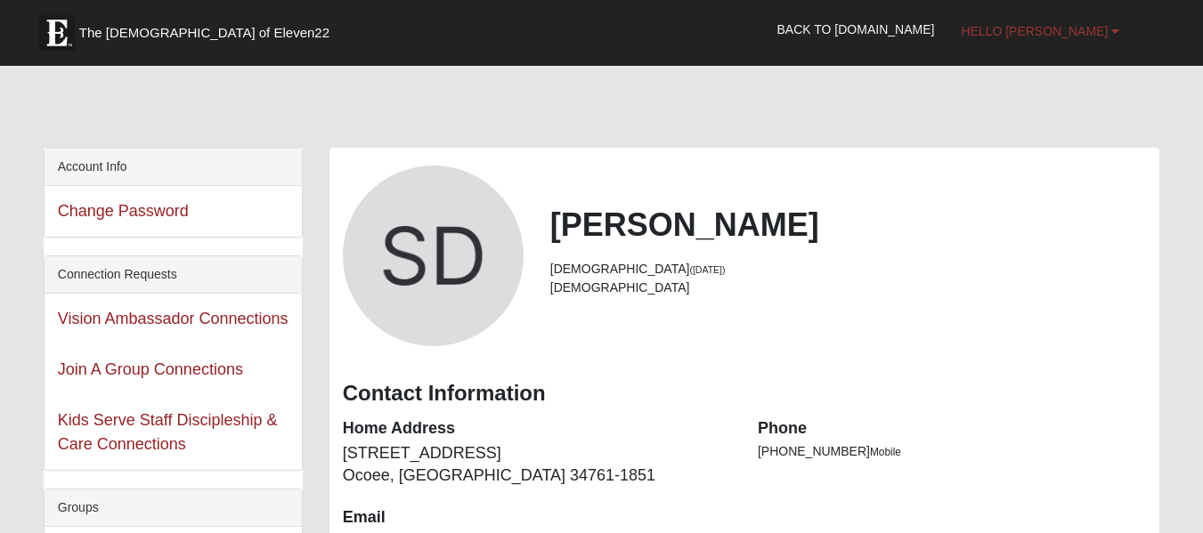
click at [1111, 27] on b at bounding box center [1115, 31] width 8 height 12
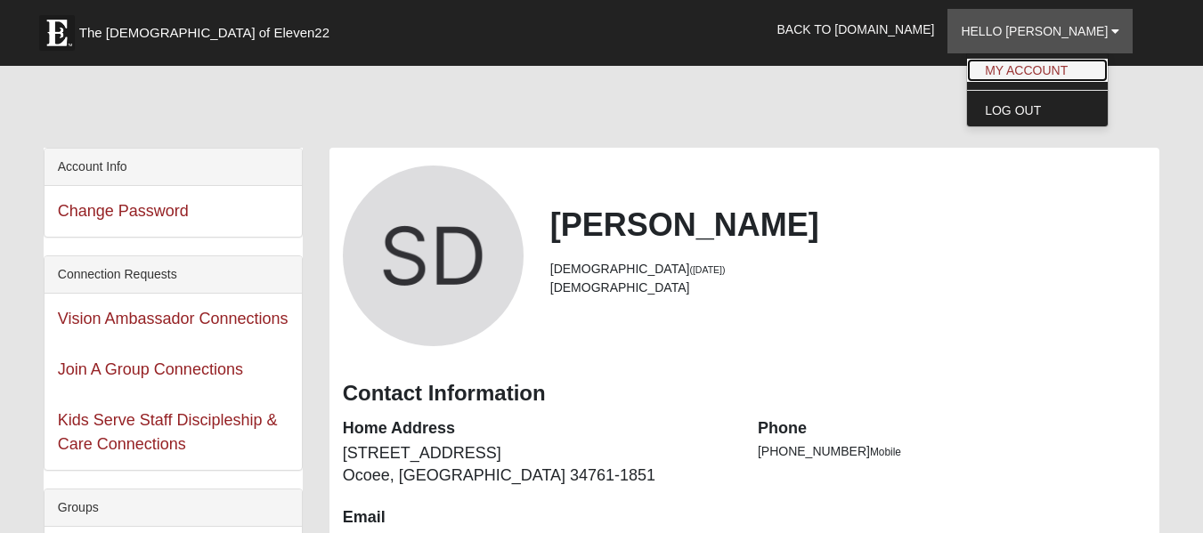
click at [1047, 70] on link "My Account" at bounding box center [1037, 70] width 141 height 23
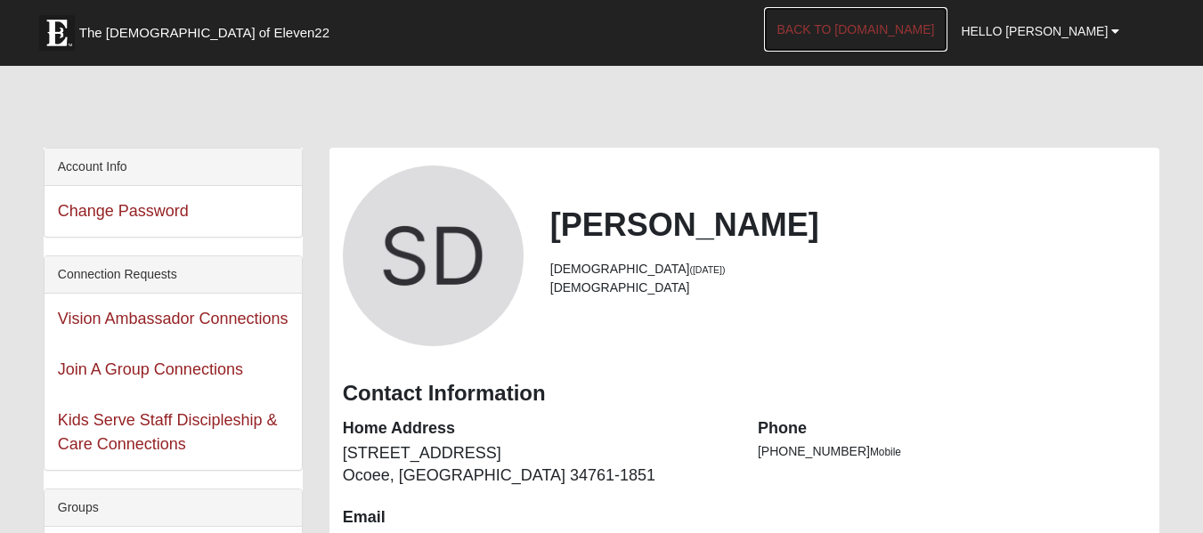
click at [888, 25] on link "Back to [DOMAIN_NAME]" at bounding box center [856, 29] width 184 height 45
